Goal: Task Accomplishment & Management: Manage account settings

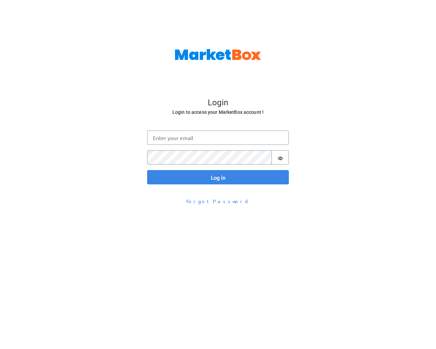
scroll to position [22, 0]
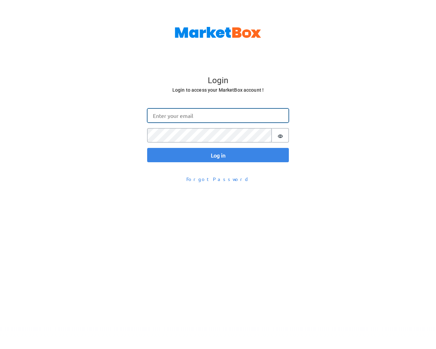
type input "[EMAIL_ADDRESS][DOMAIN_NAME]"
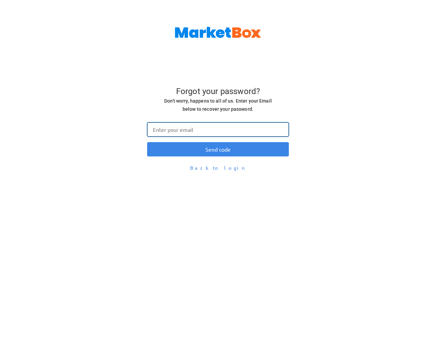
type input "[EMAIL_ADDRESS][DOMAIN_NAME]"
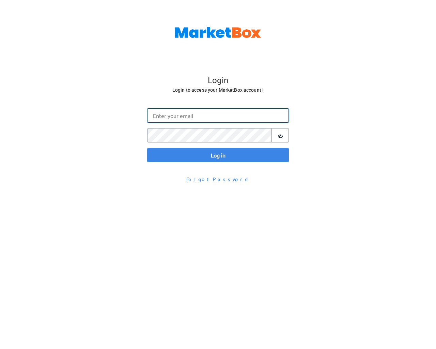
type input "[EMAIL_ADDRESS][DOMAIN_NAME]"
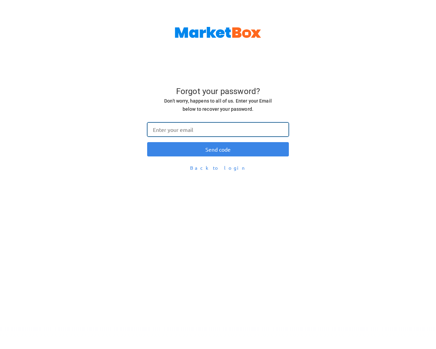
type input "[EMAIL_ADDRESS][DOMAIN_NAME]"
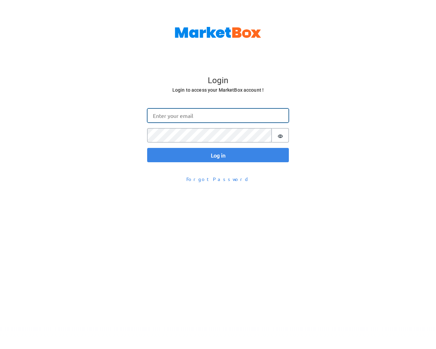
type input "[EMAIL_ADDRESS][DOMAIN_NAME]"
